Goal: Find specific page/section: Find specific page/section

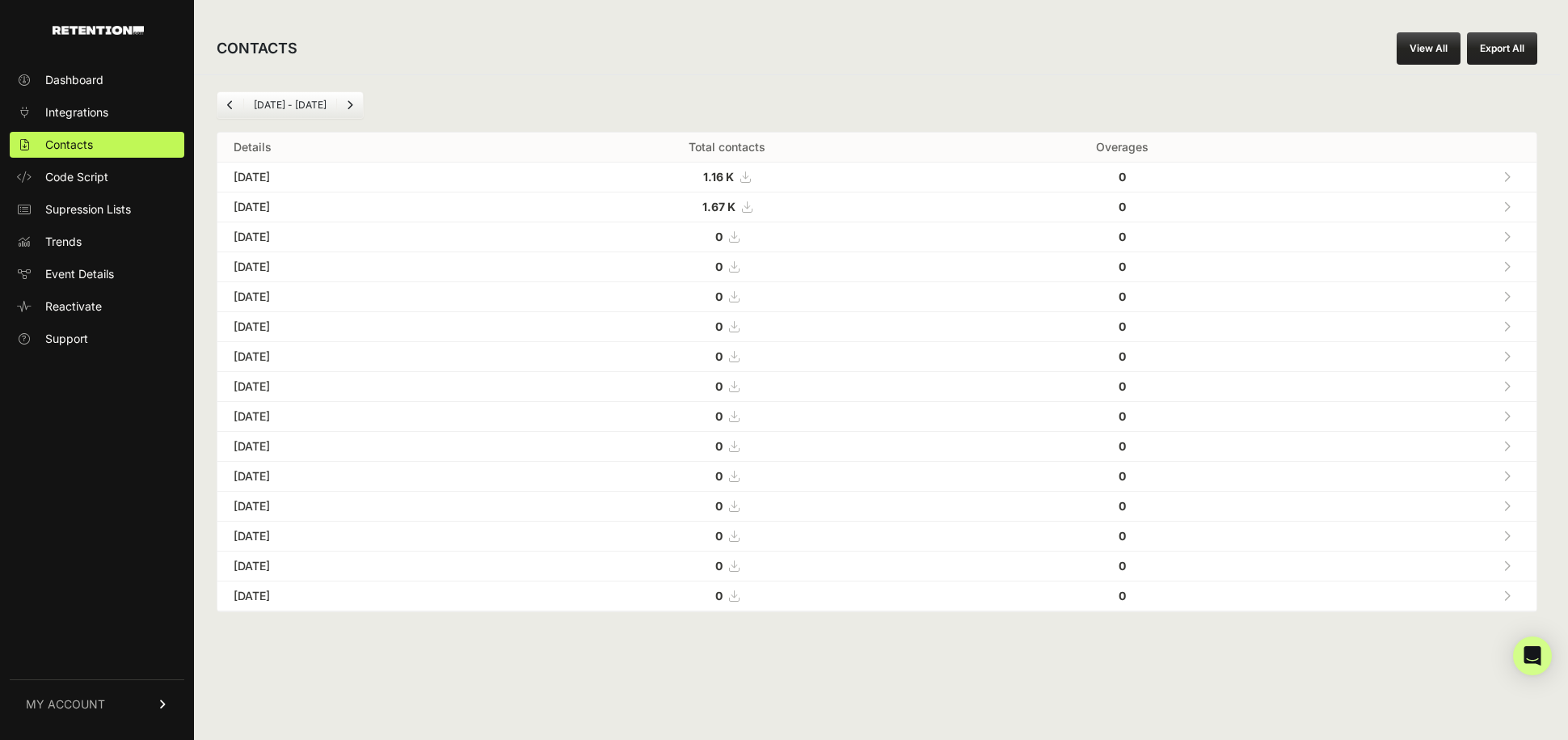
click at [1508, 202] on icon at bounding box center [1507, 206] width 7 height 12
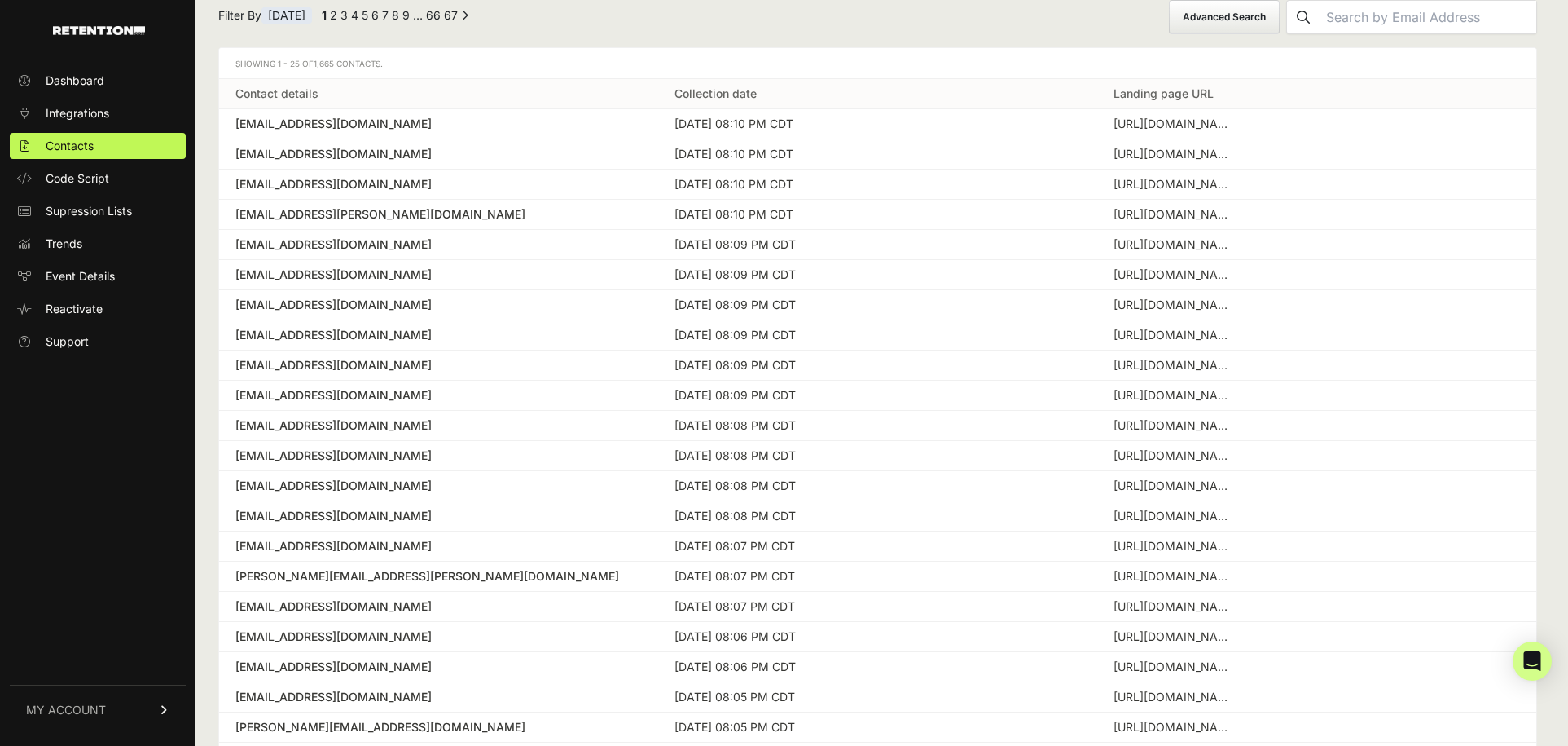
scroll to position [90, 0]
click at [336, 119] on div "cdivincenti@att.net" at bounding box center [438, 126] width 407 height 16
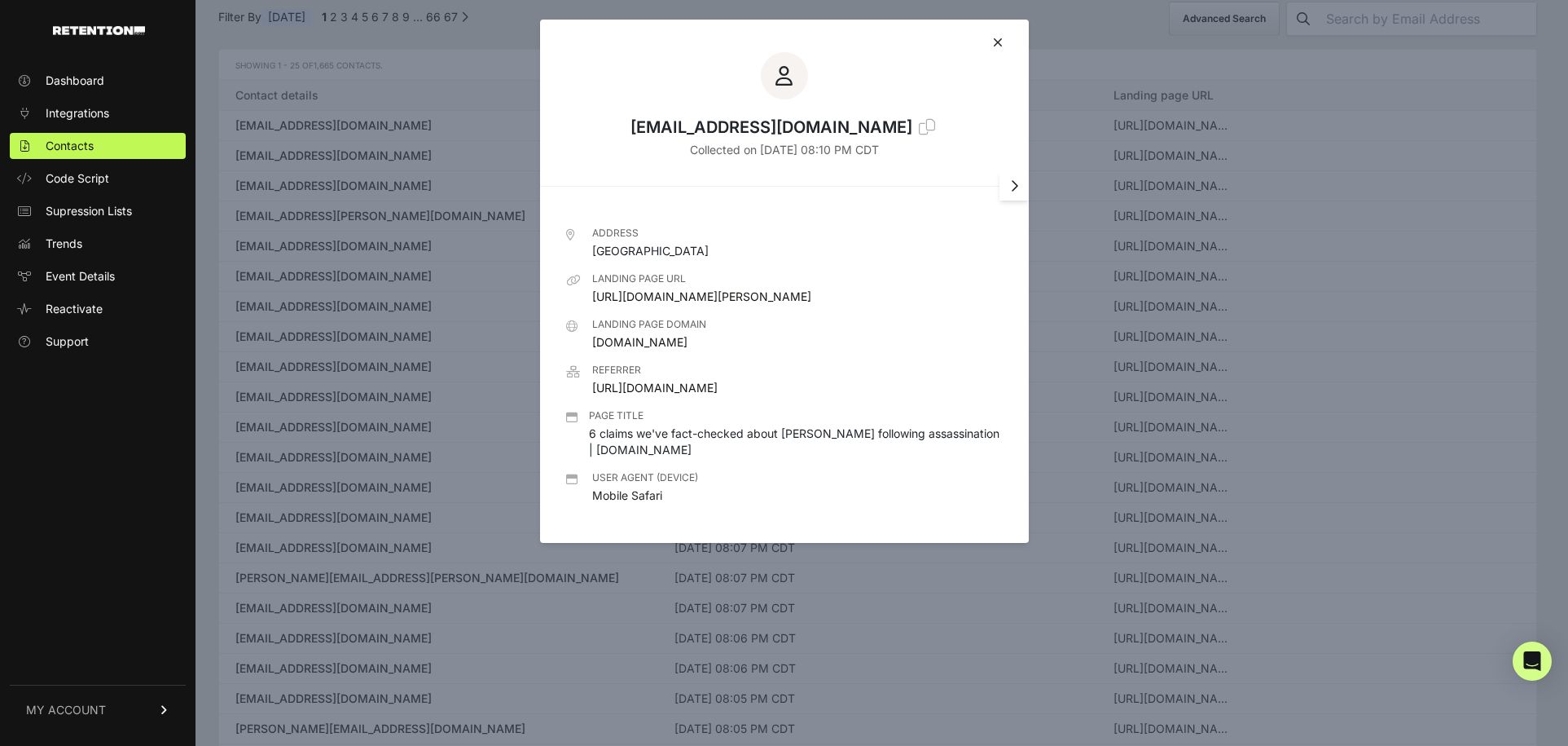
click at [434, 215] on div at bounding box center [784, 373] width 1568 height 746
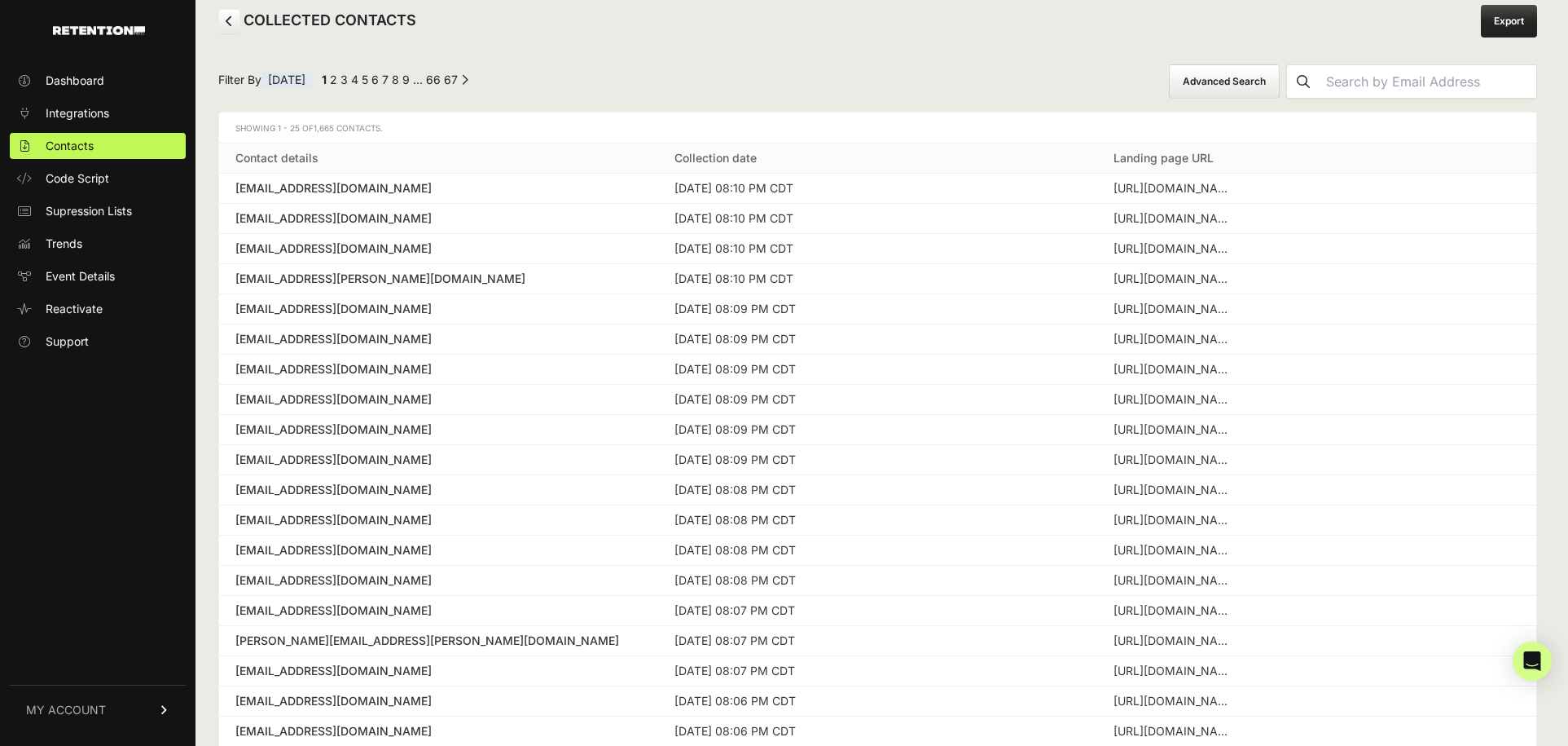
scroll to position [0, 0]
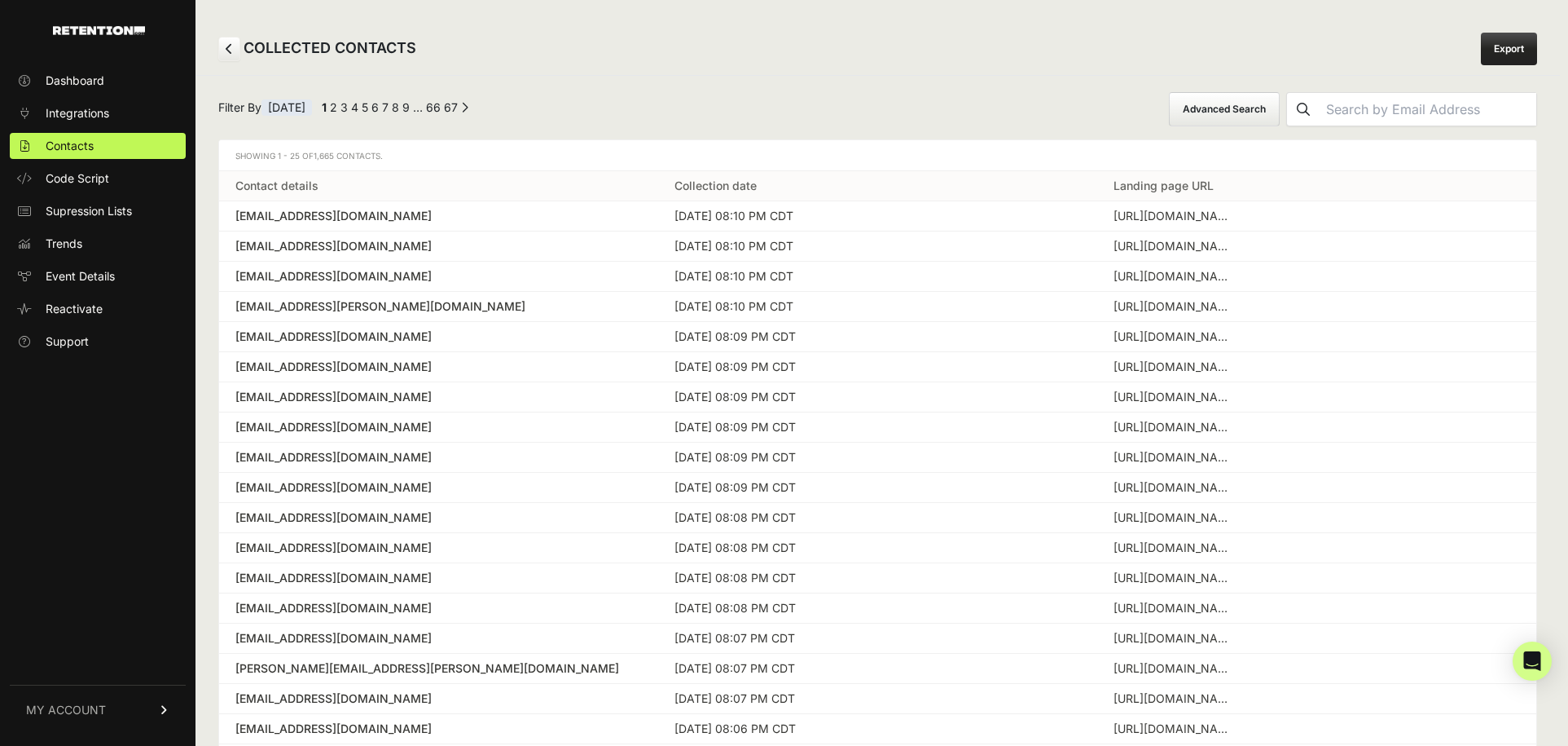
click at [322, 429] on div "jlpeattie@gmail.com" at bounding box center [438, 427] width 407 height 16
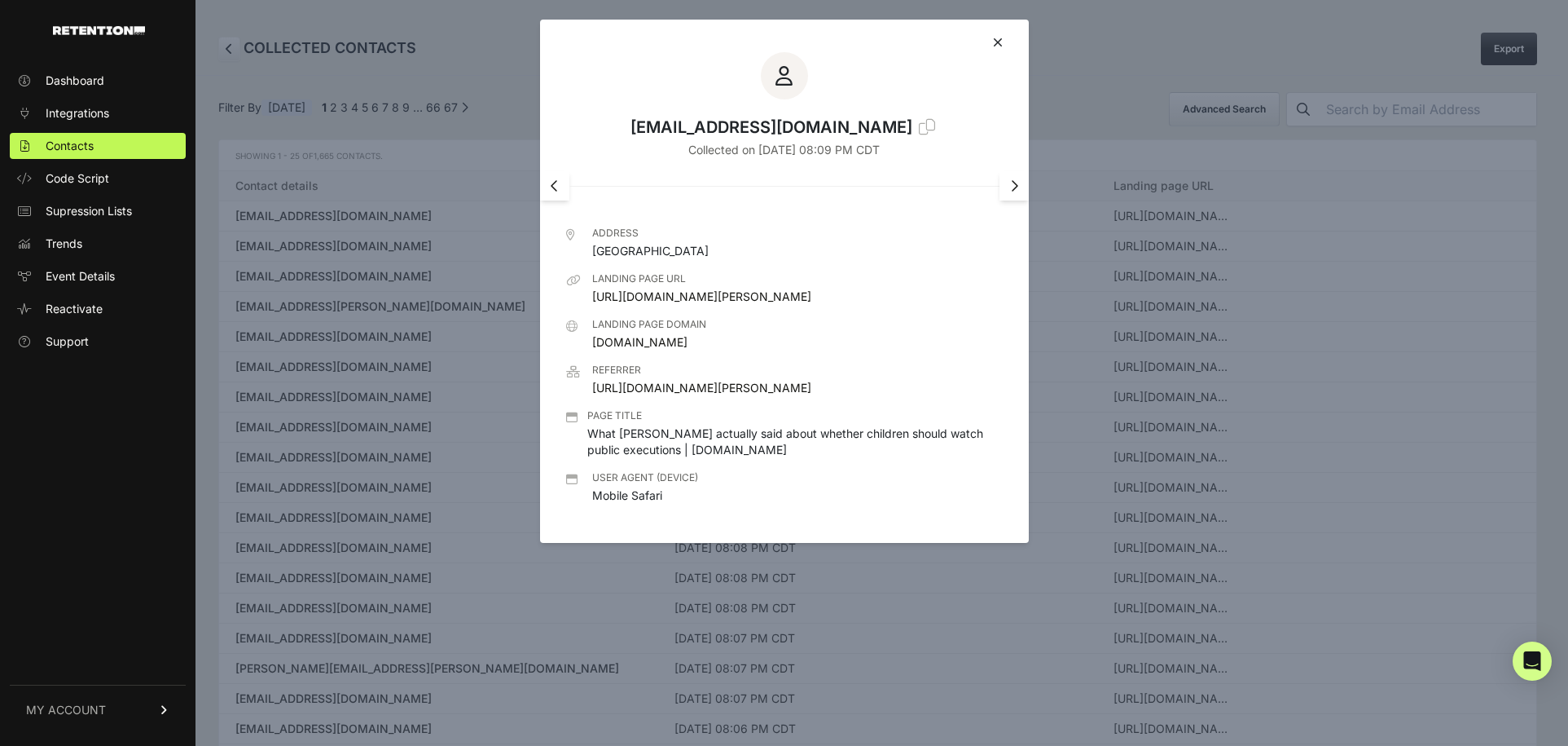
click at [448, 233] on div at bounding box center [784, 373] width 1568 height 746
